Goal: Task Accomplishment & Management: Complete application form

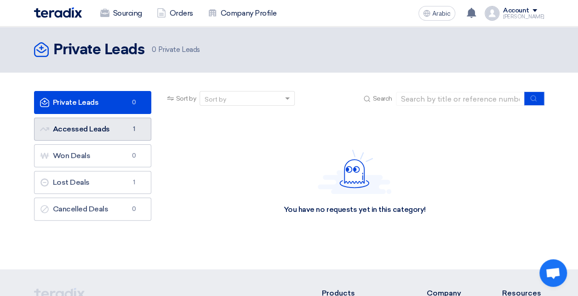
click at [104, 132] on link "Accessed Leads Accessed Leads 1" at bounding box center [92, 129] width 117 height 23
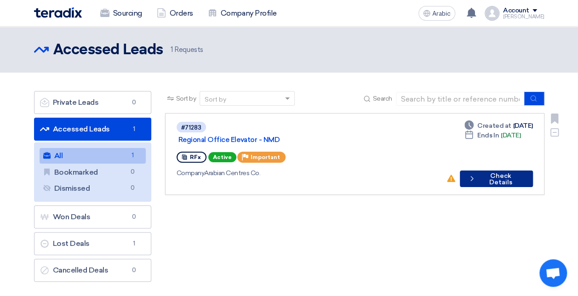
click at [508, 173] on font "Check Details" at bounding box center [500, 179] width 45 height 13
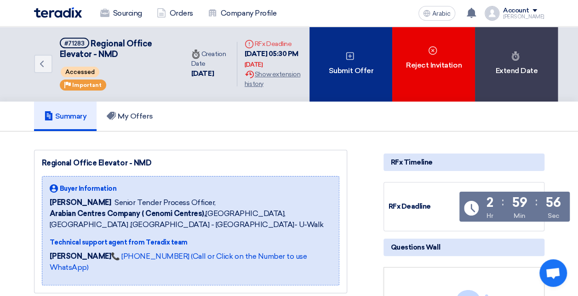
click at [344, 82] on div "Submit Offer" at bounding box center [350, 64] width 83 height 75
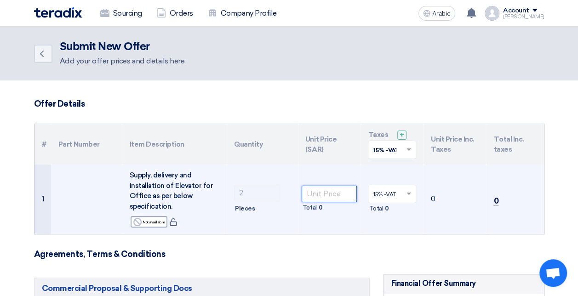
click at [321, 190] on input "number" at bounding box center [329, 194] width 56 height 17
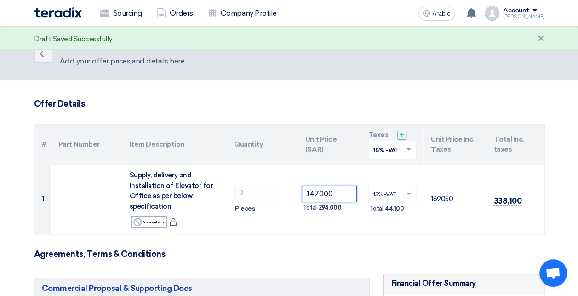
type input "147000"
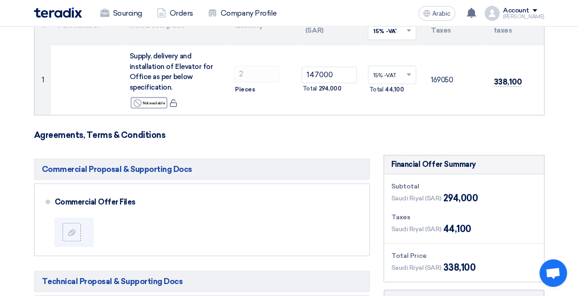
scroll to position [184, 0]
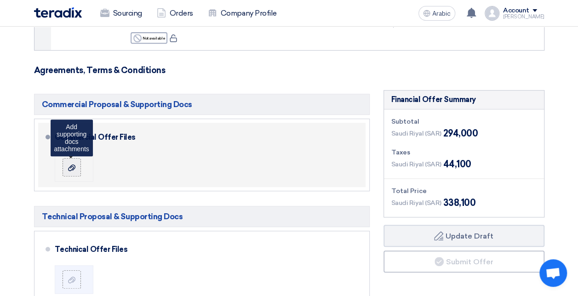
click at [70, 166] on icon at bounding box center [71, 167] width 7 height 7
click at [0, 0] on input "file" at bounding box center [0, 0] width 0 height 0
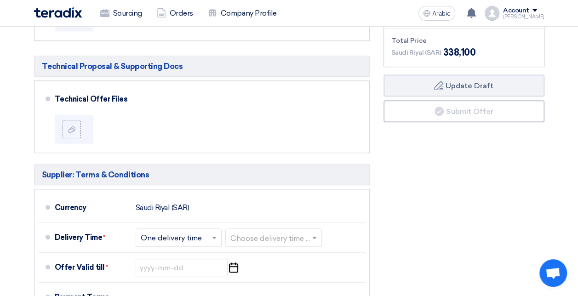
scroll to position [368, 0]
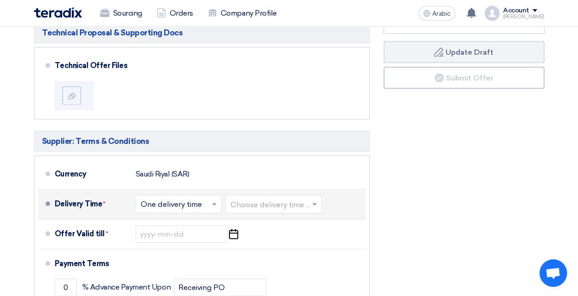
click at [205, 199] on input "text" at bounding box center [179, 205] width 77 height 13
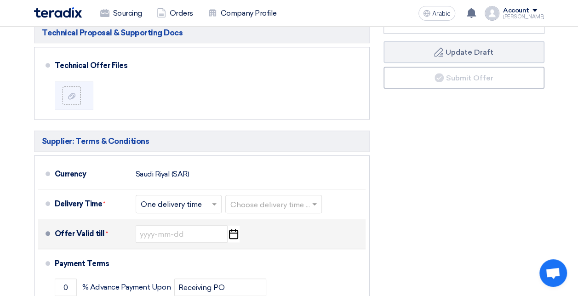
click at [301, 234] on div "Offer Valid till * Pick a date" at bounding box center [208, 234] width 307 height 22
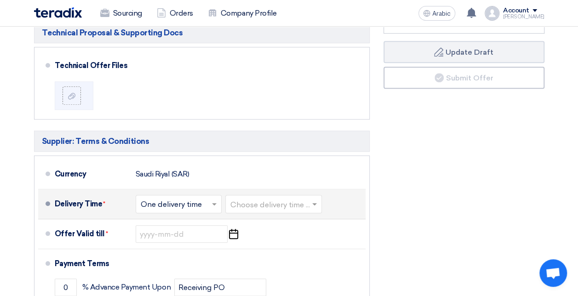
click at [270, 199] on input "text" at bounding box center [273, 205] width 87 height 13
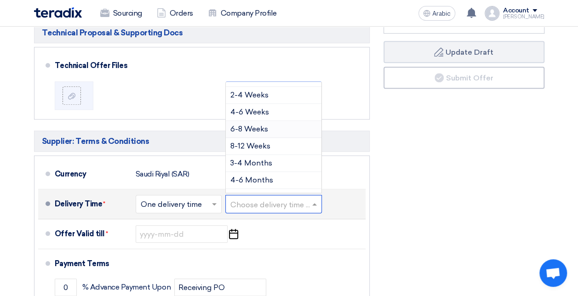
scroll to position [74, 0]
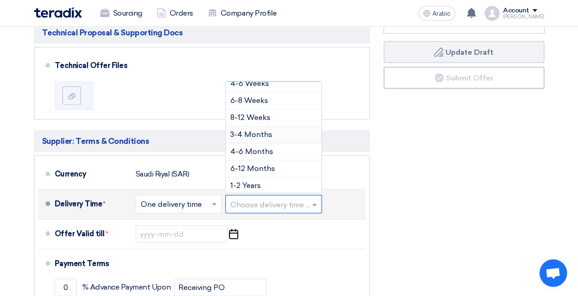
click at [271, 136] on div "3-4 Months" at bounding box center [274, 134] width 96 height 17
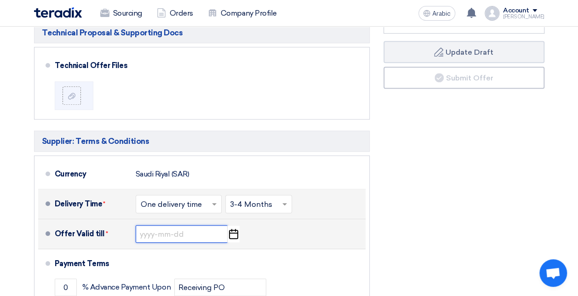
click at [175, 231] on input at bounding box center [182, 233] width 92 height 17
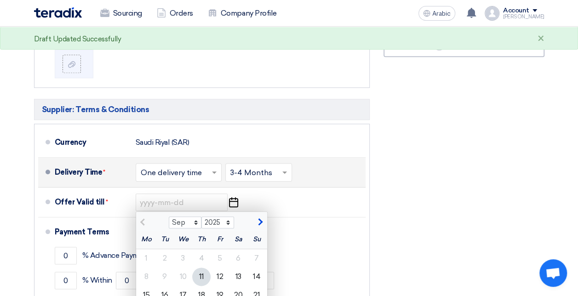
scroll to position [414, 0]
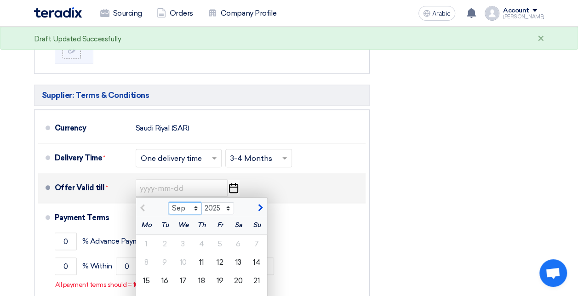
click at [189, 209] on select "Sep Oct Nov Dec" at bounding box center [185, 208] width 33 height 12
select select "10"
click at [169, 202] on select "Sep Oct Nov Dec" at bounding box center [185, 208] width 33 height 12
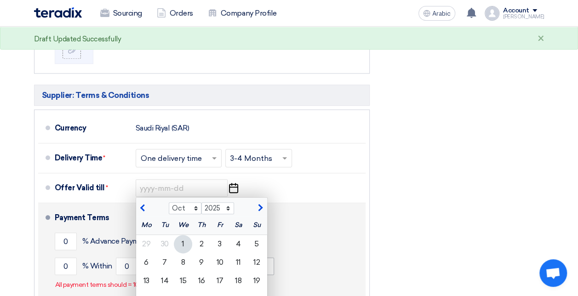
drag, startPoint x: 241, startPoint y: 258, endPoint x: 252, endPoint y: 256, distance: 10.8
click at [241, 258] on div "11" at bounding box center [238, 262] width 18 height 18
type input "[DATE]"
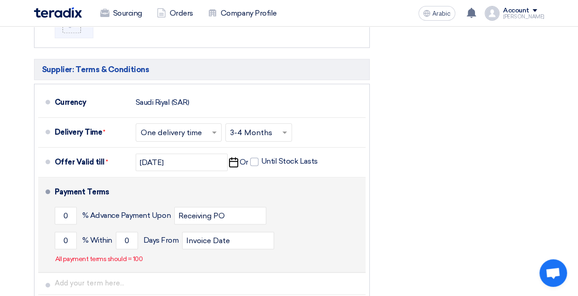
scroll to position [460, 0]
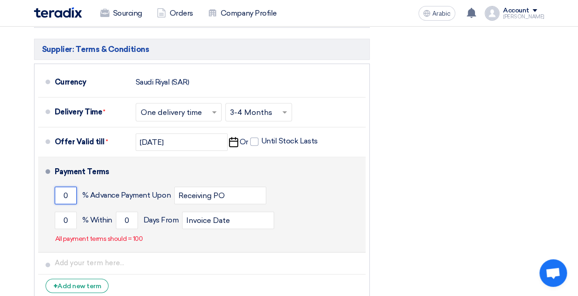
drag, startPoint x: 62, startPoint y: 195, endPoint x: 69, endPoint y: 197, distance: 7.6
click at [69, 197] on input "0" at bounding box center [66, 195] width 22 height 17
type input "2"
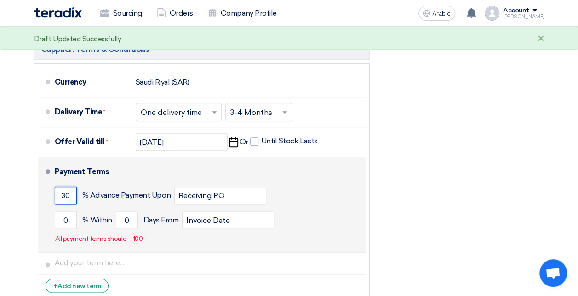
type input "30"
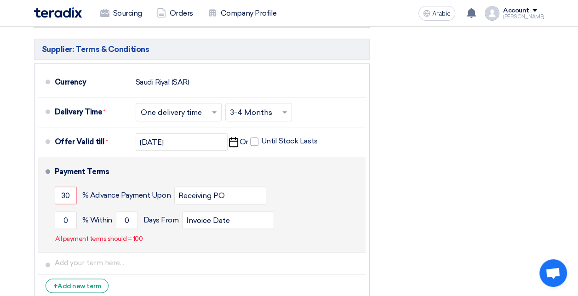
click at [328, 214] on div "0 % [DATE] From Invoice Date" at bounding box center [208, 220] width 307 height 25
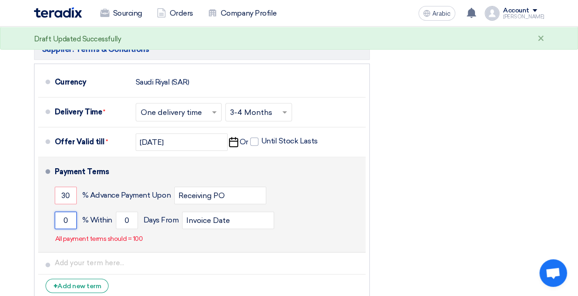
click at [69, 221] on input "0" at bounding box center [66, 219] width 22 height 17
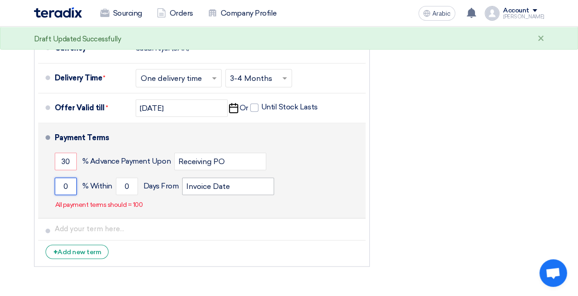
scroll to position [505, 0]
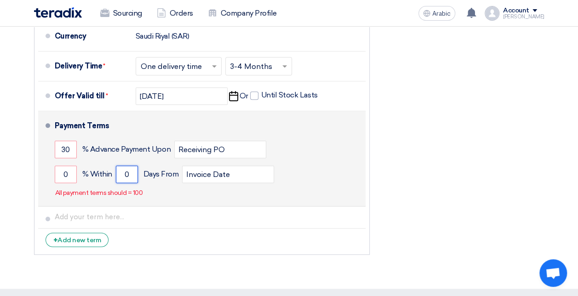
drag, startPoint x: 122, startPoint y: 175, endPoint x: 130, endPoint y: 175, distance: 7.4
click at [130, 175] on input "0" at bounding box center [127, 173] width 22 height 17
type input "14"
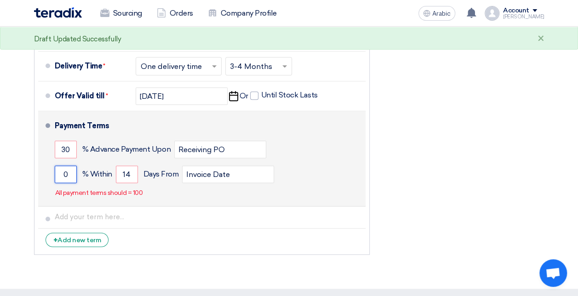
drag, startPoint x: 64, startPoint y: 174, endPoint x: 70, endPoint y: 174, distance: 5.5
click at [70, 174] on input "0" at bounding box center [66, 173] width 22 height 17
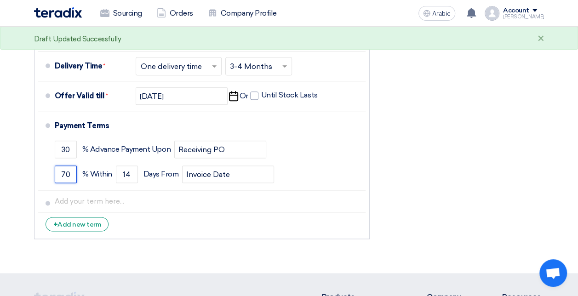
type input "70"
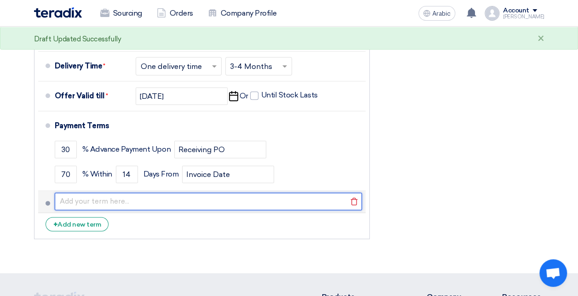
click at [143, 193] on input "text" at bounding box center [208, 201] width 307 height 17
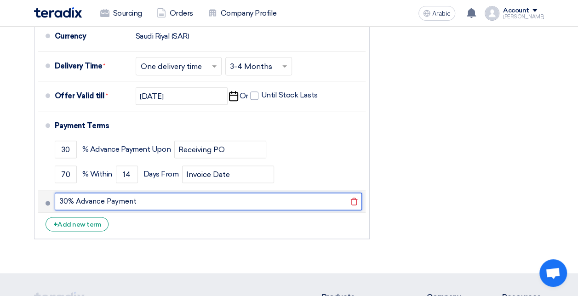
type input "30% Advance Payment"
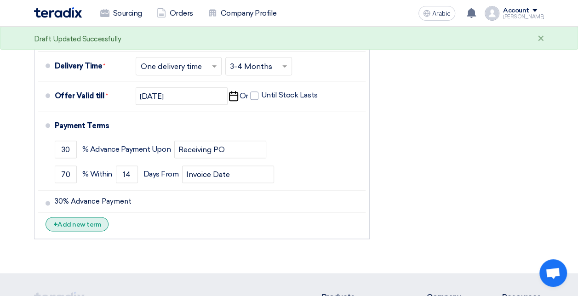
click at [68, 223] on font "Add new term" at bounding box center [78, 225] width 43 height 8
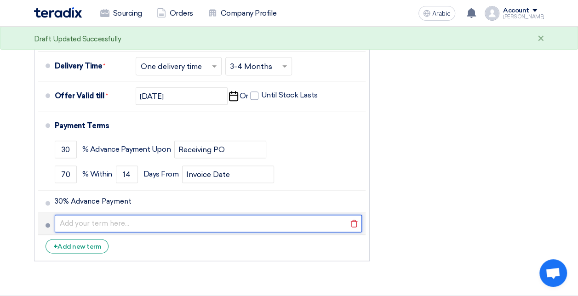
click at [85, 219] on input "text" at bounding box center [208, 223] width 307 height 17
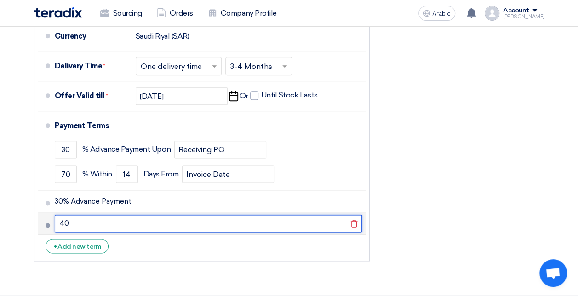
type input "4"
type input "5"
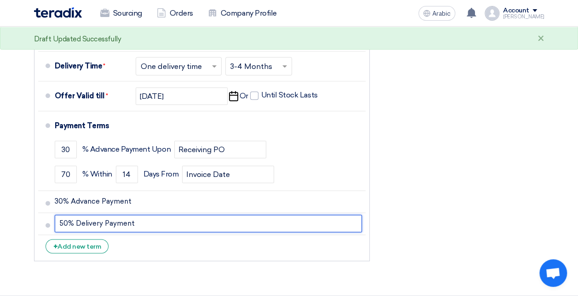
type input "50% Delivery Payment"
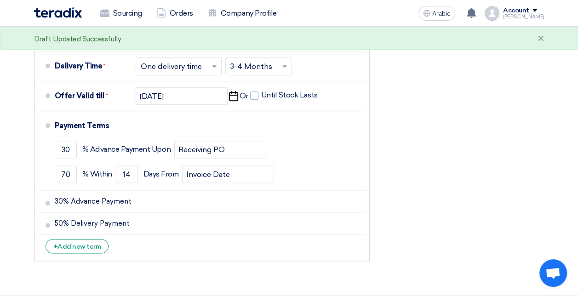
click at [124, 251] on li "+ Add new term" at bounding box center [201, 246] width 327 height 22
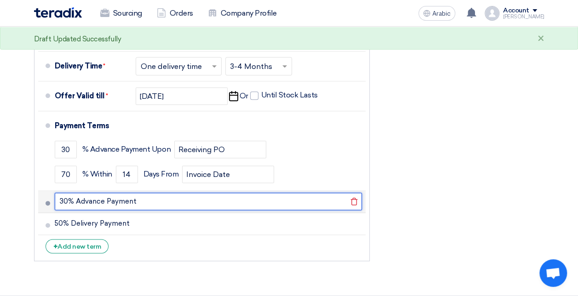
click at [157, 200] on input "30% Advance Payment" at bounding box center [208, 201] width 307 height 17
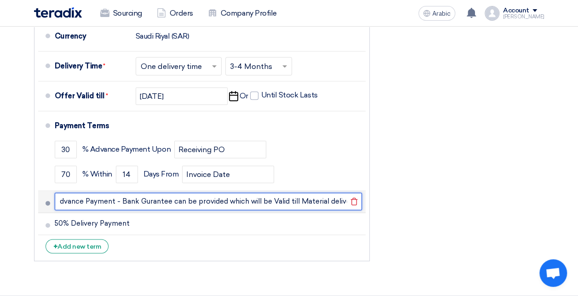
scroll to position [0, 25]
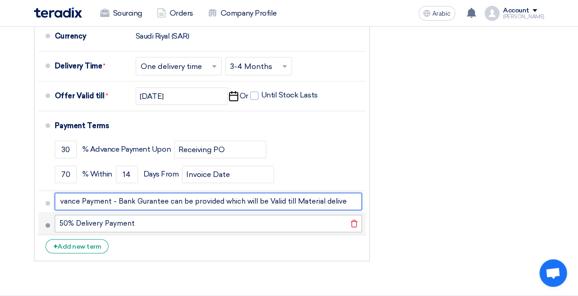
type input "30% Advance Payment - Bank Gurantee can be provided which will be Valid till Ma…"
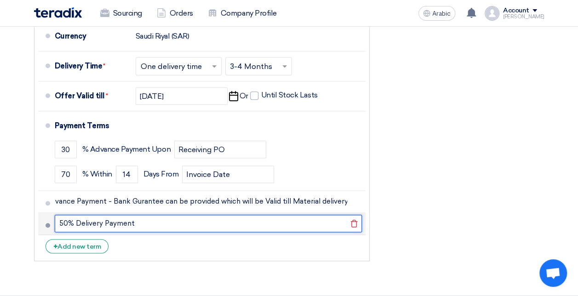
scroll to position [0, 0]
click at [154, 218] on input "50% Delivery Payment" at bounding box center [208, 223] width 307 height 17
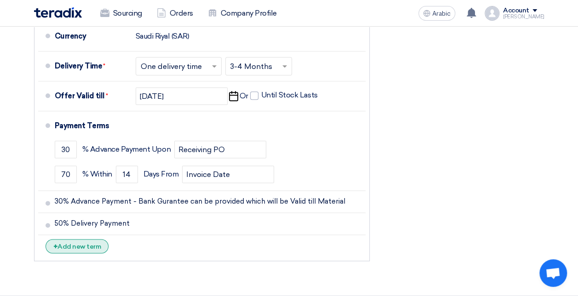
click at [103, 247] on div "+ Add new term" at bounding box center [76, 246] width 63 height 14
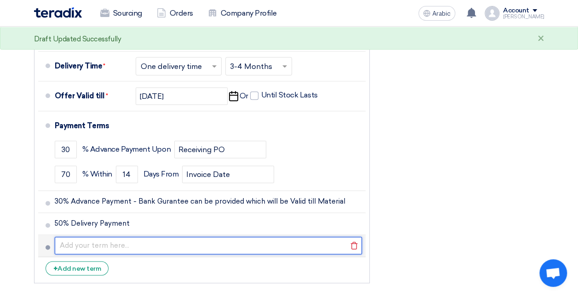
click at [106, 246] on input "text" at bounding box center [208, 245] width 307 height 17
type input "15% Installation Payment"
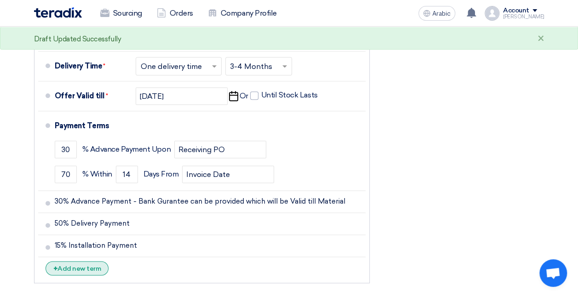
click at [90, 267] on font "Add new term" at bounding box center [78, 269] width 43 height 8
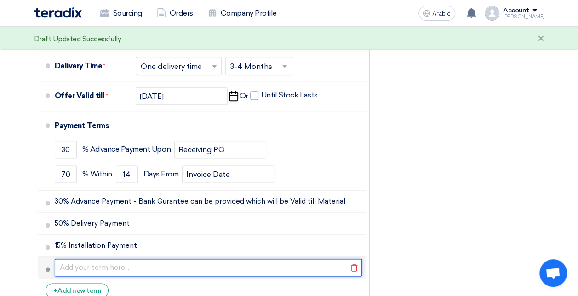
click at [94, 267] on input "text" at bounding box center [208, 267] width 307 height 17
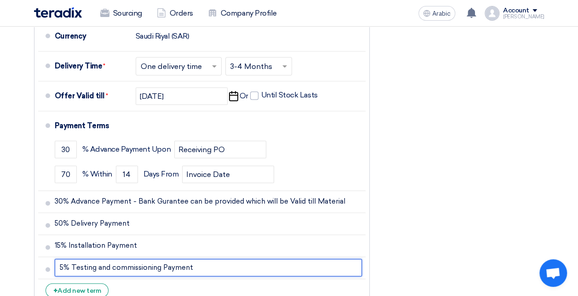
type input "5% Testing and commissioning Payment"
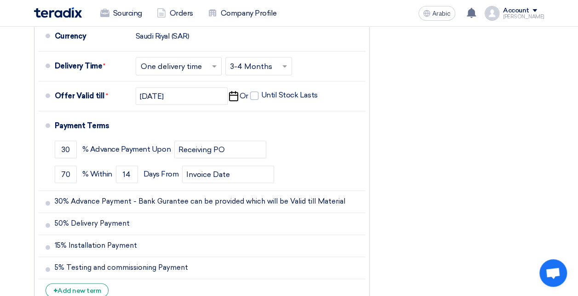
click at [392, 128] on div "Financial Offer Summary Subtotal [GEOGRAPHIC_DATA] (SAR) 294,000 Taxes Draft" at bounding box center [463, 38] width 175 height 541
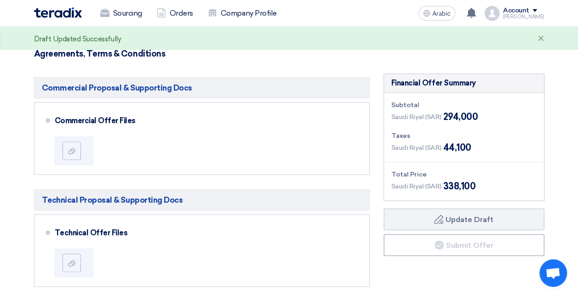
scroll to position [184, 0]
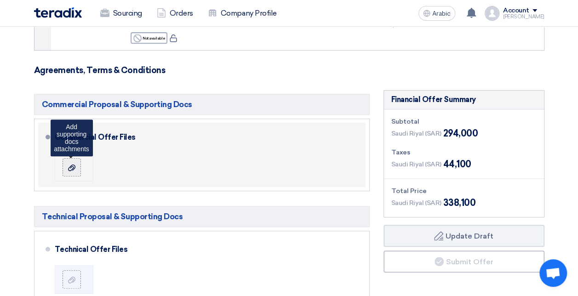
click at [66, 169] on div at bounding box center [71, 167] width 11 height 9
click at [0, 0] on input "file" at bounding box center [0, 0] width 0 height 0
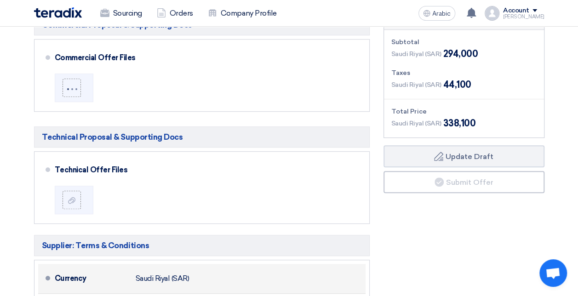
scroll to position [368, 0]
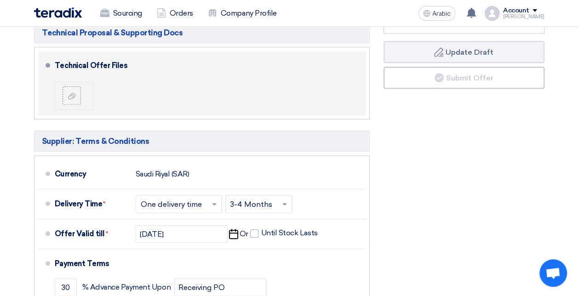
click at [82, 99] on div at bounding box center [75, 95] width 26 height 18
click at [66, 96] on div at bounding box center [71, 95] width 11 height 9
click at [0, 0] on input "file" at bounding box center [0, 0] width 0 height 0
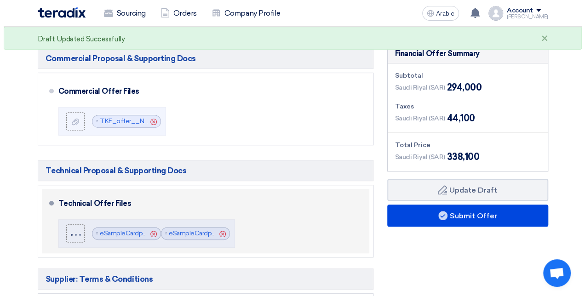
scroll to position [184, 0]
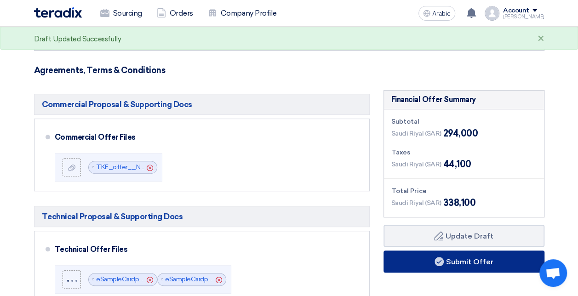
click at [450, 260] on font "Submit Offer" at bounding box center [469, 261] width 47 height 9
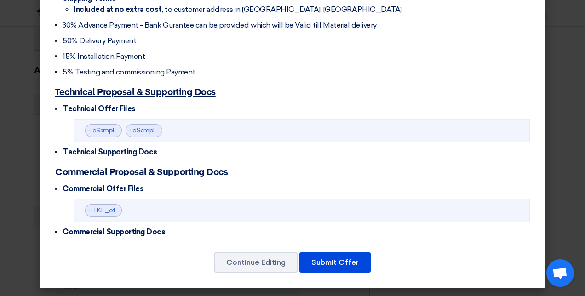
scroll to position [371, 0]
click at [317, 259] on button "Submit Offer" at bounding box center [334, 262] width 71 height 20
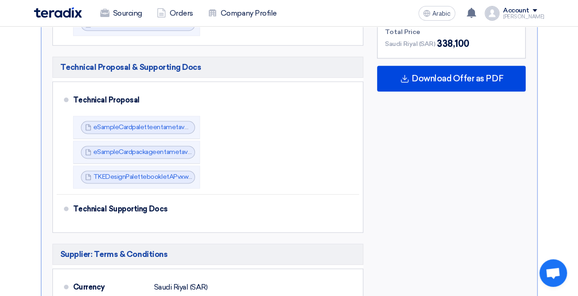
scroll to position [357, 0]
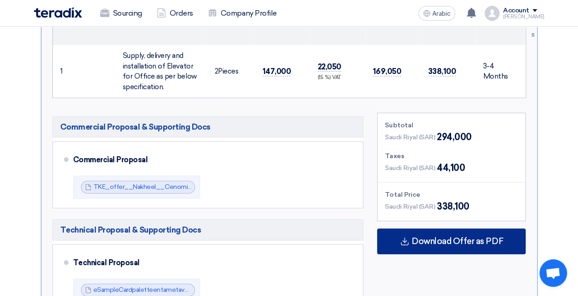
click at [443, 254] on div "Download Offer as PDF" at bounding box center [451, 241] width 148 height 26
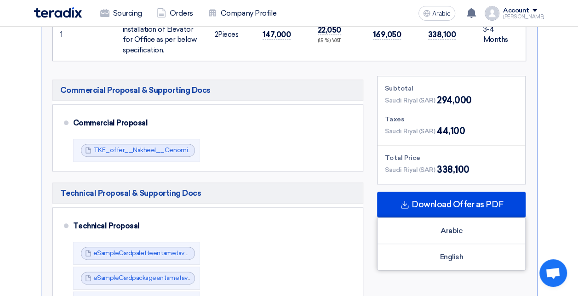
scroll to position [448, 0]
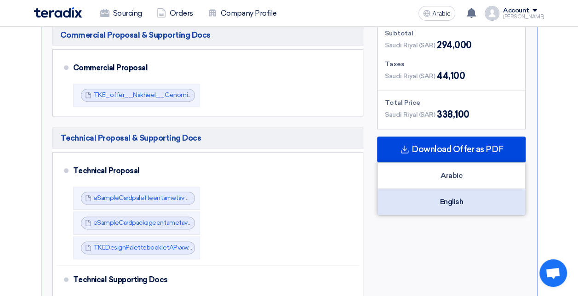
click at [489, 215] on div "English" at bounding box center [451, 202] width 148 height 26
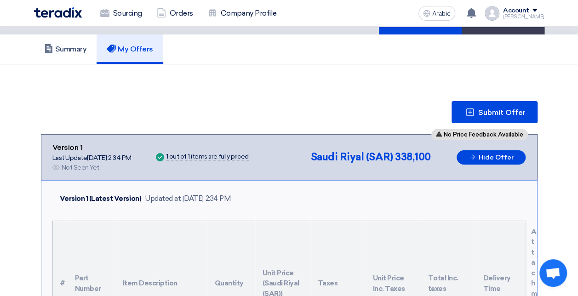
scroll to position [0, 0]
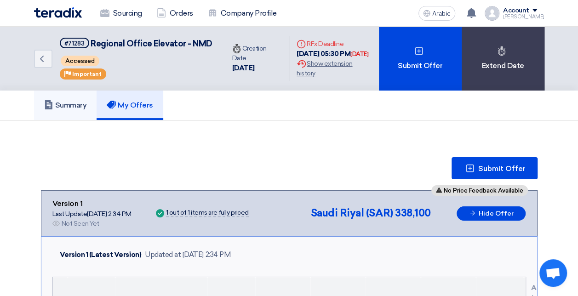
click at [77, 109] on link "Summary" at bounding box center [65, 105] width 63 height 29
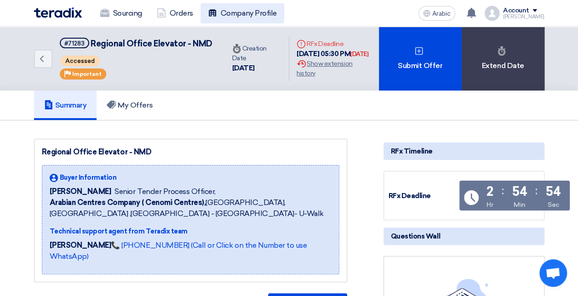
click at [246, 10] on font "Company Profile" at bounding box center [249, 13] width 56 height 11
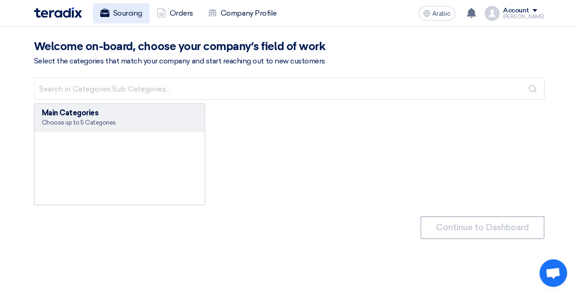
click at [135, 15] on font "Sourcing" at bounding box center [127, 13] width 29 height 11
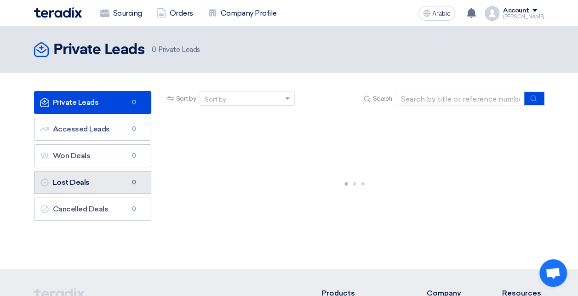
click at [85, 176] on link "Lost Deals Lost Deals 0" at bounding box center [92, 182] width 117 height 23
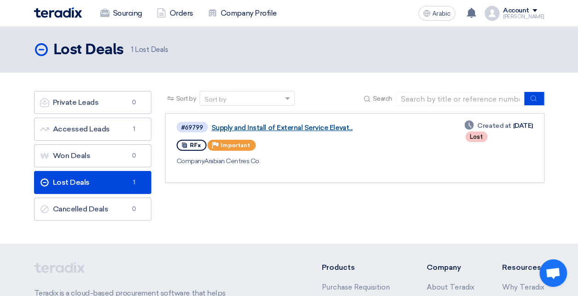
click at [333, 129] on link "Supply and Install of External Service Elevat..." at bounding box center [326, 128] width 230 height 8
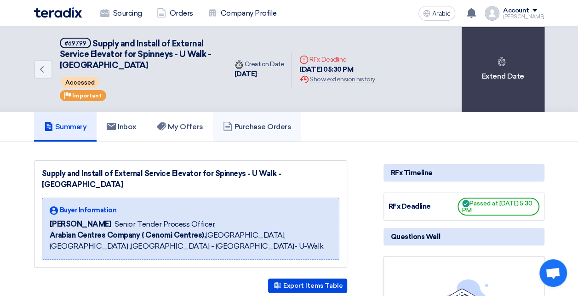
click at [217, 124] on link "Purchase Orders" at bounding box center [257, 126] width 88 height 29
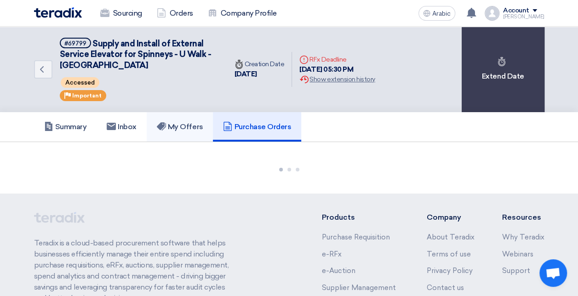
click at [202, 132] on link "My Offers" at bounding box center [180, 126] width 67 height 29
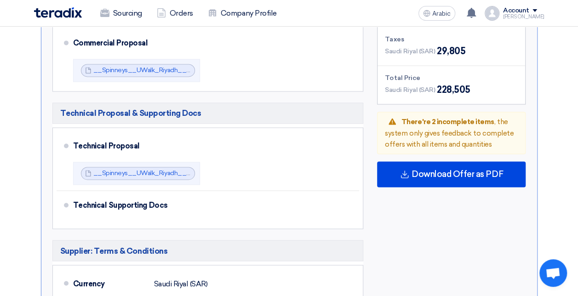
scroll to position [643, 0]
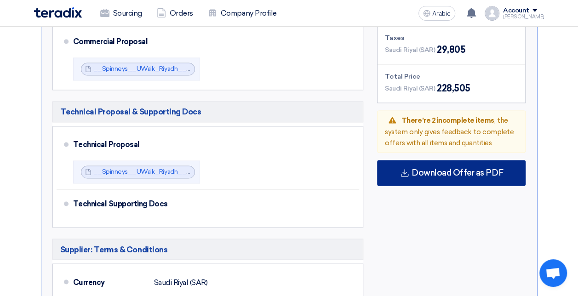
click at [444, 173] on span "Download Offer as PDF" at bounding box center [456, 173] width 91 height 8
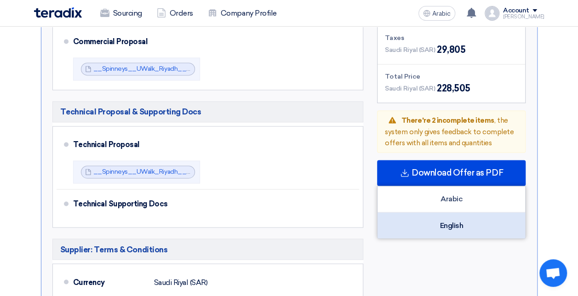
click at [484, 221] on div "English" at bounding box center [451, 225] width 148 height 26
